Goal: Check status: Verify the current state of an ongoing process or item

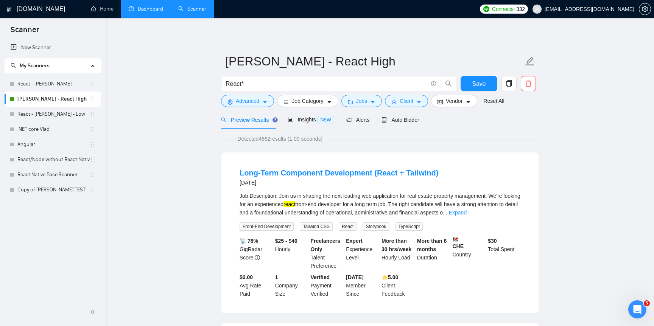
click at [148, 6] on link "Dashboard" at bounding box center [146, 9] width 34 height 6
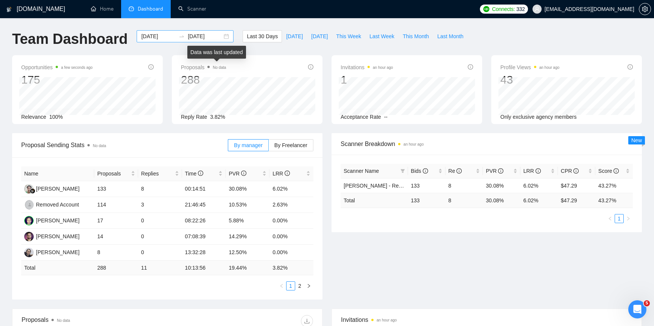
click at [196, 40] on input "[DATE]" at bounding box center [205, 36] width 34 height 8
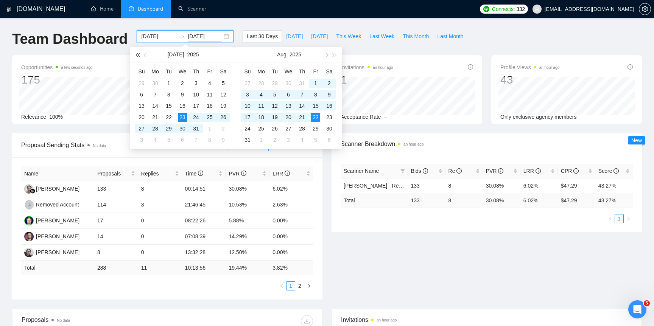
click at [136, 60] on button "button" at bounding box center [137, 54] width 8 height 15
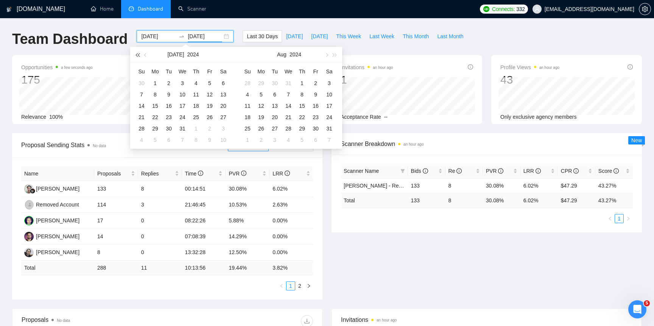
click at [136, 61] on button "button" at bounding box center [137, 54] width 8 height 15
click at [337, 55] on button "button" at bounding box center [335, 54] width 8 height 15
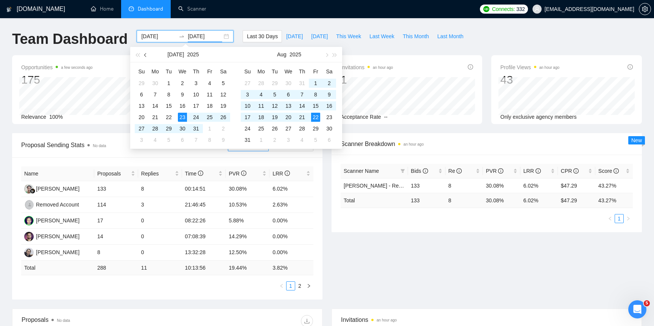
click at [146, 54] on span "button" at bounding box center [146, 55] width 4 height 4
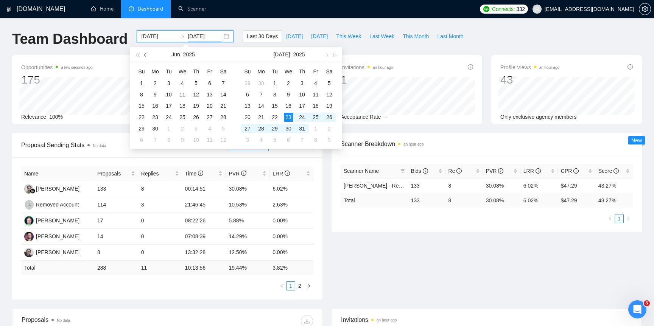
click at [146, 54] on span "button" at bounding box center [146, 55] width 4 height 4
type input "[DATE]"
click at [222, 127] on div "31" at bounding box center [223, 128] width 9 height 9
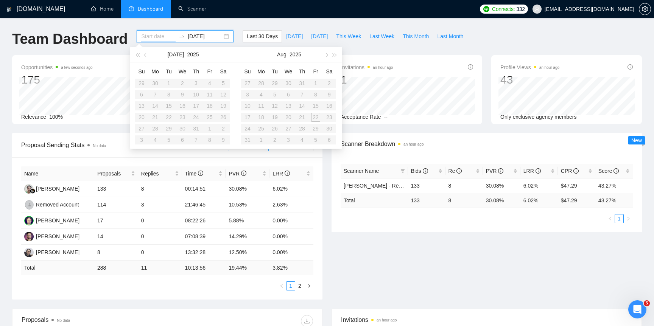
click at [312, 120] on table "Su Mo Tu We Th Fr Sa 27 28 29 30 31 1 2 3 4 5 6 7 8 9 10 11 12 13 14 15 16 17 1…" at bounding box center [288, 106] width 95 height 80
type input "[DATE]"
click at [253, 33] on span "Last 30 Days" at bounding box center [262, 36] width 31 height 8
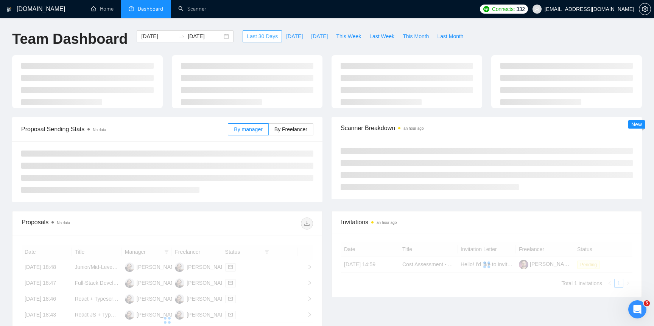
click at [253, 33] on span "Last 30 Days" at bounding box center [262, 36] width 31 height 8
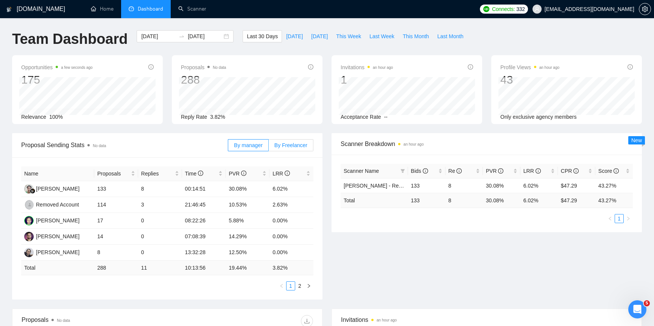
click at [286, 142] on span "By Freelancer" at bounding box center [291, 145] width 33 height 6
click at [269, 147] on input "By Freelancer" at bounding box center [269, 147] width 0 height 0
